Goal: Check status

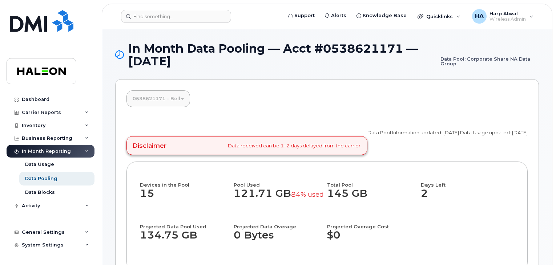
scroll to position [147, 0]
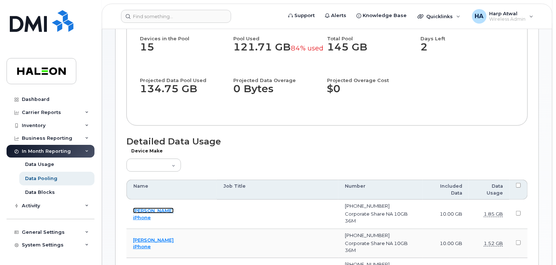
click at [163, 208] on link "[PERSON_NAME]" at bounding box center [153, 211] width 41 height 6
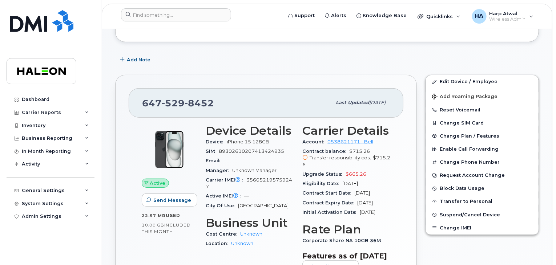
scroll to position [96, 0]
drag, startPoint x: 142, startPoint y: 217, endPoint x: 182, endPoint y: 213, distance: 39.8
click at [182, 213] on div "22.57 MB  used" at bounding box center [169, 215] width 55 height 7
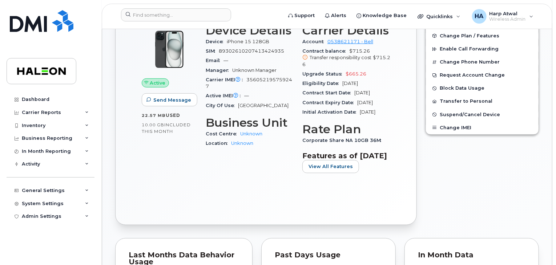
scroll to position [148, 0]
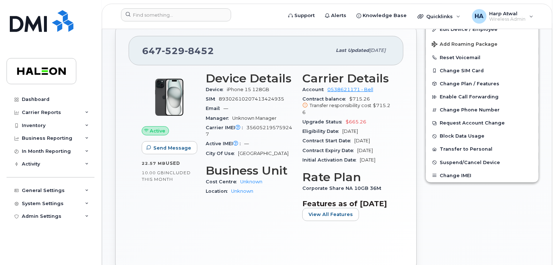
click at [284, 133] on div "Carrier IMEI Carrier IMEI is reported during the last billing cycle or change o…" at bounding box center [250, 131] width 88 height 16
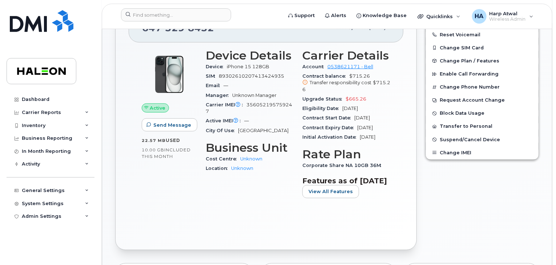
scroll to position [171, 0]
